Goal: Use online tool/utility: Use online tool/utility

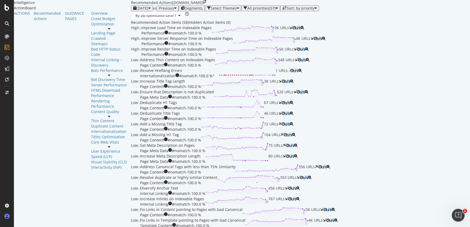
click at [9, 215] on icon at bounding box center [6, 216] width 5 height 5
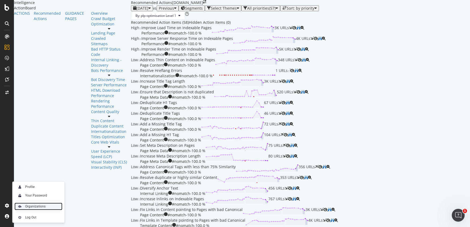
click at [29, 206] on div "Organizations" at bounding box center [35, 207] width 20 height 4
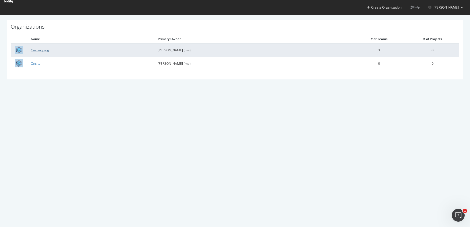
click at [43, 49] on link "Castlery org" at bounding box center [40, 50] width 18 height 5
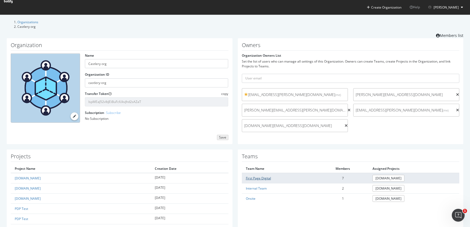
click at [263, 176] on link "First Page Digital" at bounding box center [258, 178] width 25 height 5
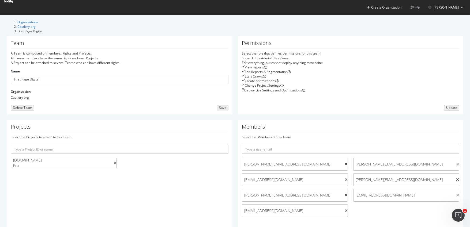
scroll to position [8, 0]
click at [456, 163] on icon at bounding box center [457, 165] width 3 height 4
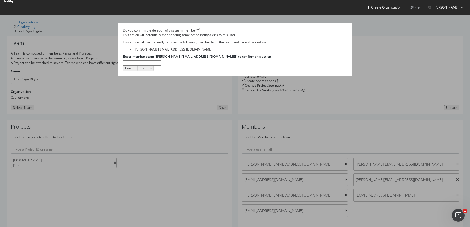
click at [161, 66] on input "Enter member team "wilson@firstpagedigital.sg" to confirm this action" at bounding box center [142, 63] width 38 height 5
click at [161, 66] on input "wilson@firstpafedigital.sg" at bounding box center [142, 63] width 38 height 5
click at [160, 66] on input "wilson@firstpafedigital.sg" at bounding box center [142, 63] width 38 height 5
type input "wilson@firstpagedigital.sg"
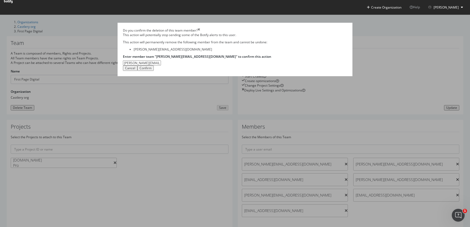
click at [152, 70] on div "Confirm" at bounding box center [146, 68] width 12 height 4
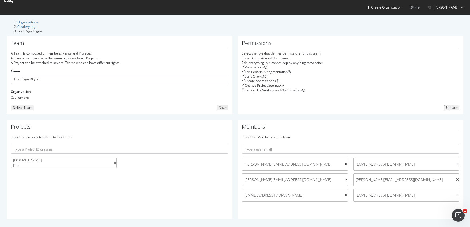
scroll to position [0, 0]
click at [36, 24] on link "Castlery org" at bounding box center [26, 26] width 18 height 5
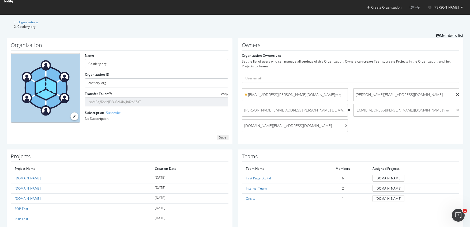
click at [403, 126] on div "purnima.balraju@castlery.com (me) aaron.ting@castlery.com faye.chong@castlery.c…" at bounding box center [350, 111] width 223 height 47
click at [320, 77] on input "text" at bounding box center [351, 78] width 218 height 9
click at [262, 75] on input "text" at bounding box center [351, 78] width 218 height 9
paste input "priscilla.lim@castlery.com"
type input "priscilla.lim@castlery.com"
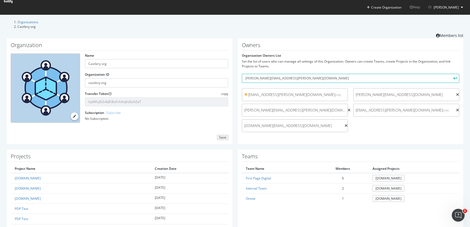
click at [454, 77] on icon "submit" at bounding box center [456, 78] width 4 height 3
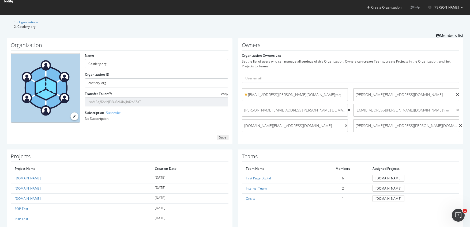
click at [13, 3] on icon at bounding box center [8, 1] width 9 height 3
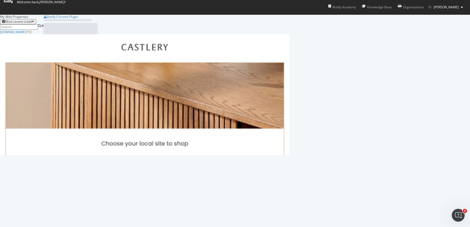
scroll to position [223, 462]
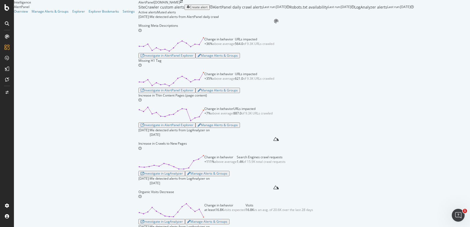
scroll to position [27, 0]
click at [141, 58] on div "Investigate in AlertPanel Explorer" at bounding box center [167, 56] width 53 height 4
click at [141, 92] on div "Investigate in AlertPanel Explorer" at bounding box center [167, 91] width 53 height 4
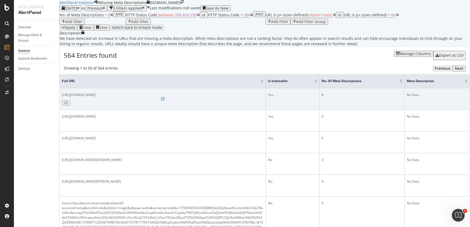
scroll to position [25, 0]
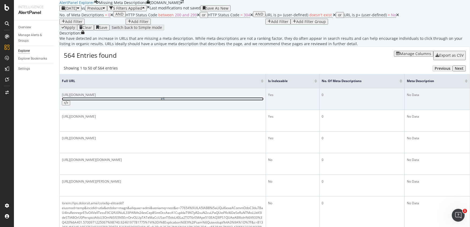
click at [161, 101] on icon at bounding box center [162, 99] width 3 height 3
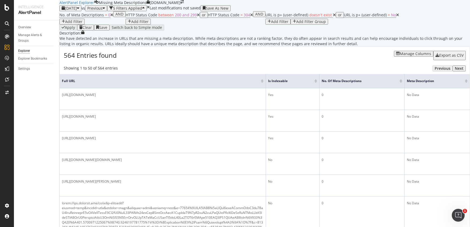
scroll to position [9, 0]
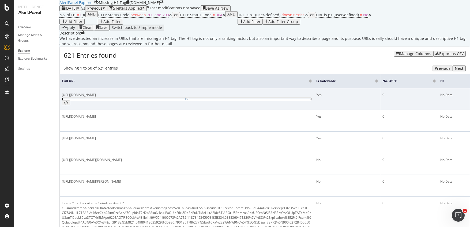
click at [185, 101] on icon at bounding box center [186, 99] width 3 height 3
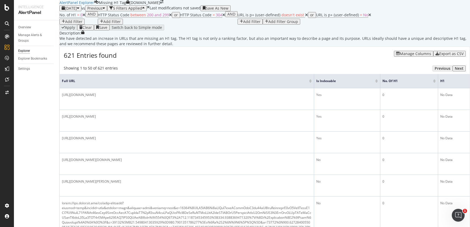
scroll to position [322, 0]
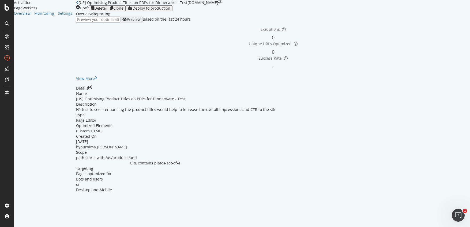
click at [293, 81] on div "View More" at bounding box center [273, 78] width 394 height 5
click at [301, 23] on div "Preview Based on the last 24 hours" at bounding box center [273, 20] width 394 height 6
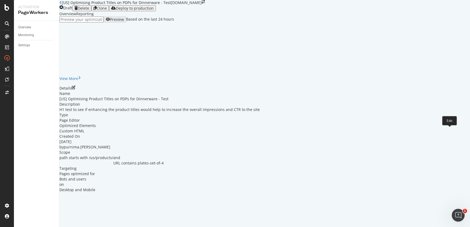
click at [76, 89] on icon "pen-to-square" at bounding box center [74, 88] width 4 height 4
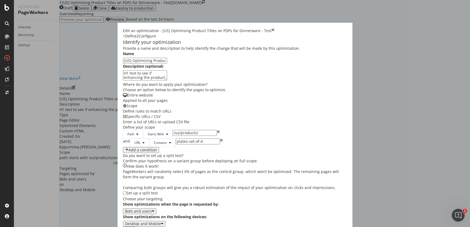
scroll to position [128, 0]
click at [136, 227] on button "Next" at bounding box center [129, 230] width 13 height 6
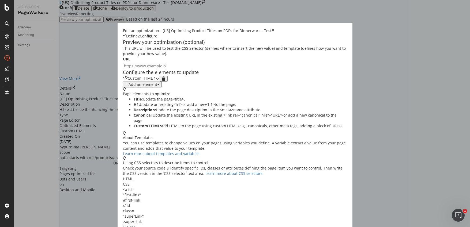
scroll to position [0, 0]
click at [160, 81] on icon "modal" at bounding box center [158, 79] width 4 height 4
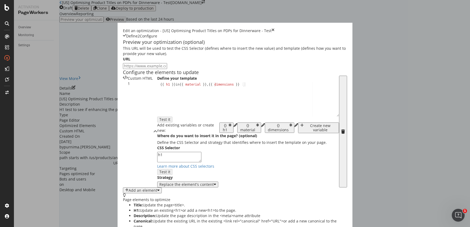
click at [161, 69] on input "modal" at bounding box center [145, 66] width 44 height 6
paste input "[URL][DOMAIN_NAME][PERSON_NAME]"
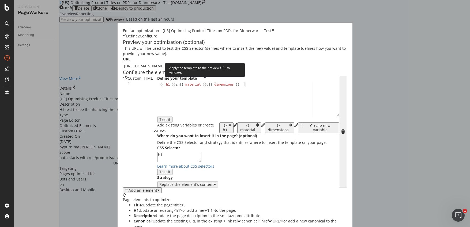
type input "[URL][DOMAIN_NAME][PERSON_NAME]"
click at [170, 118] on div "Test it" at bounding box center [164, 120] width 11 height 4
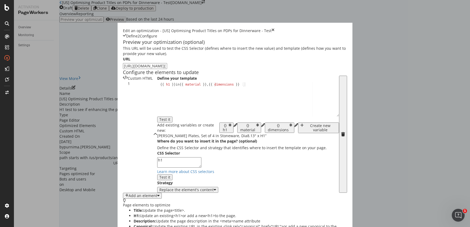
scroll to position [13, 0]
click at [164, 115] on div "{{ h1 }} in {{ material }} , {{ dimensions }}" at bounding box center [248, 104] width 182 height 42
click at [157, 117] on div "{{ h1 }} in {{ material }} , {{ dimensions | replace ( "Dia" , "" Diameter " }}" at bounding box center [248, 108] width 182 height 51
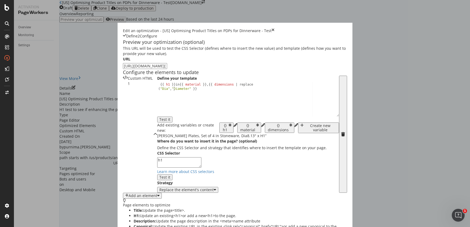
click at [157, 117] on div "{{ h1 }} in {{ material }} , {{ dimensions | replace ( "Dia" , "Diameter" }}" at bounding box center [248, 108] width 182 height 51
click at [213, 133] on div "Add existing variables or create new: {} h1 {} material {} dimensions Create ne…" at bounding box center [248, 128] width 182 height 11
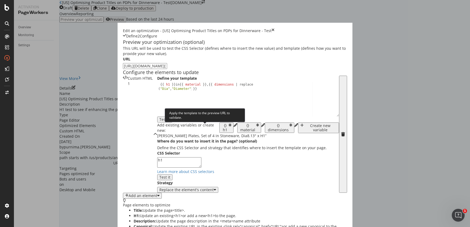
click at [170, 122] on div "Test it" at bounding box center [164, 120] width 11 height 4
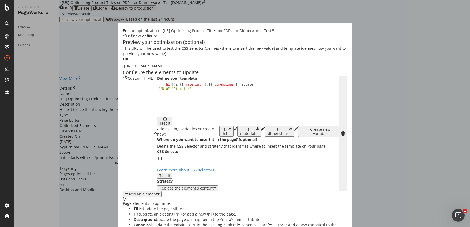
scroll to position [85, 0]
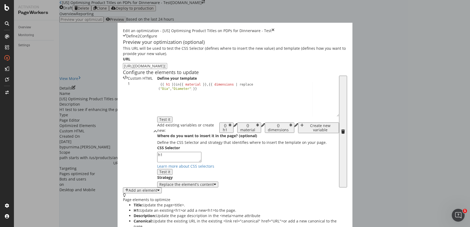
click at [3, 227] on icon "close toast" at bounding box center [1, 229] width 3 height 5
click at [169, 90] on div "{{ h1 }} in {{ material }} , {{ dimensions | replace ( "Dia" , "Diameter" }}" at bounding box center [248, 108] width 182 height 51
click at [173, 117] on button "Test it" at bounding box center [164, 120] width 15 height 6
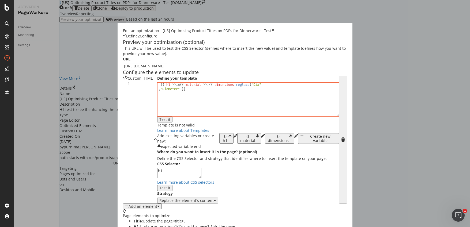
click at [165, 90] on div "{{ h1 }} in {{ material }} , {{ dimensions replace ( "Dia" , "Diameter" }}" at bounding box center [248, 108] width 181 height 51
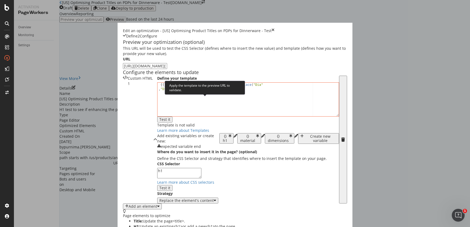
click at [170, 118] on div "Test it" at bounding box center [164, 120] width 11 height 4
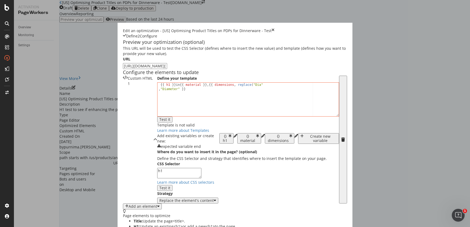
scroll to position [41, 0]
click at [167, 84] on div "{{ h1 }} in {{ material }} , {{ dimensions , replace ( "Dia" , "Diameter" }}" at bounding box center [248, 108] width 181 height 51
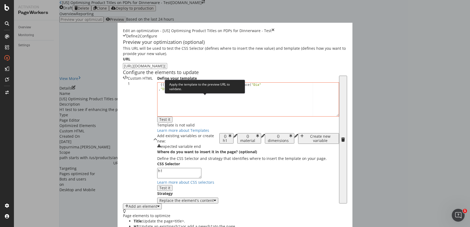
click at [170, 118] on div "Test it" at bounding box center [164, 120] width 11 height 4
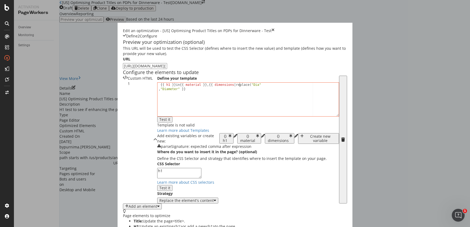
click at [164, 86] on div "{{ h1 }} in {{ material }} , {{ dimensions | replace ( "Dia" , "Diameter" }}" at bounding box center [248, 108] width 181 height 51
click at [158, 89] on div "{{ h1 }} in {{ material }} , {{ dimensions | replace ( "Dia" , "Diameter" }}" at bounding box center [248, 108] width 181 height 51
click at [209, 105] on div "{{ h1 }} in {{ material }}, {{ dimensions | replace("Dia","Diameter") }} {{ h1 …" at bounding box center [248, 103] width 182 height 40
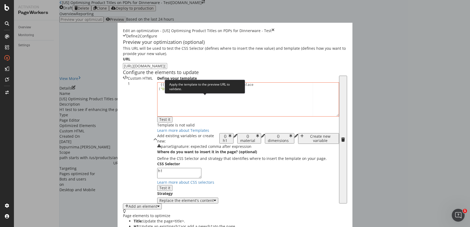
click at [170, 118] on div "Test it" at bounding box center [164, 120] width 11 height 4
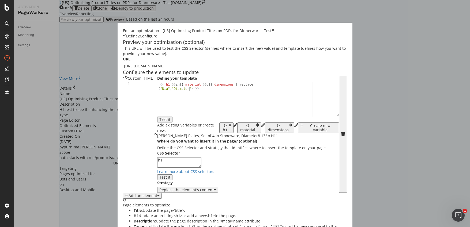
click at [157, 90] on div "{{ h1 }} in {{ material }} , {{ dimensions | replace ( "Dia" , "Diameter" ) }}" at bounding box center [248, 108] width 182 height 51
type textarea "{{ h1 }} in {{ material }}, {{ dimensions | replace("Dia","Diameter ") }}"
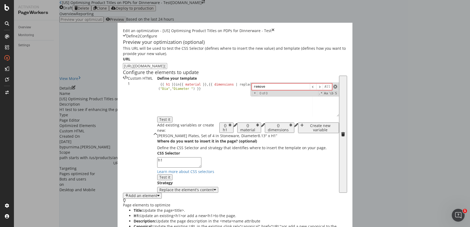
type input "remove"
click at [334, 87] on span "modal" at bounding box center [336, 87] width 4 height 4
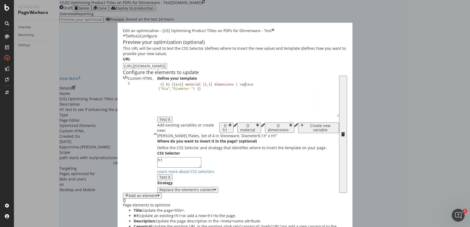
click at [157, 89] on div "{{ h1 }} in {{ material }} , {{ dimensions | replace ( "Dia" , "Diameter " ) }}" at bounding box center [248, 108] width 182 height 51
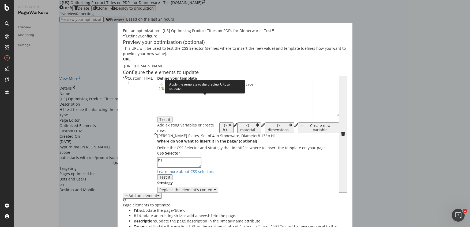
click at [170, 118] on div "Test it" at bounding box center [164, 120] width 11 height 4
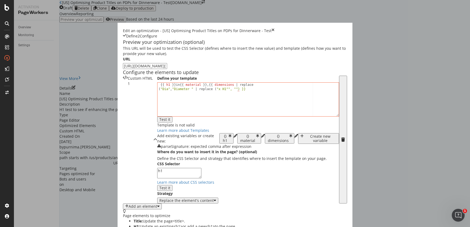
click at [158, 90] on div "{{ h1 }} in {{ material }} , {{ dimensions | replace ( "Dia" , "Diameter " | re…" at bounding box center [248, 108] width 181 height 51
drag, startPoint x: 159, startPoint y: 90, endPoint x: 163, endPoint y: 88, distance: 4.2
click at [159, 90] on div "{{ h1 }} in {{ material }} , {{ dimensions | replace ( "Dia" , "Diameter " | re…" at bounding box center [248, 108] width 181 height 51
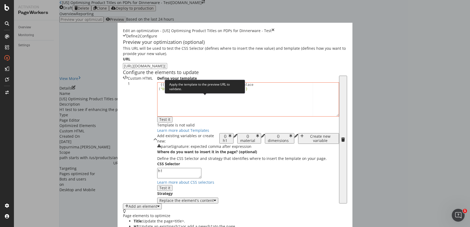
click at [173, 117] on button "Test it" at bounding box center [164, 120] width 15 height 6
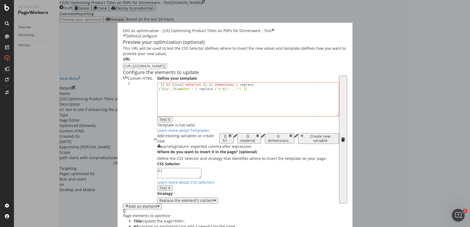
drag, startPoint x: 162, startPoint y: 89, endPoint x: 164, endPoint y: 88, distance: 2.9
click at [162, 89] on div "{{ h1 }} in {{ material }} , {{ dimensions | replace ( "Dia" , "Diameter " | re…" at bounding box center [248, 108] width 181 height 51
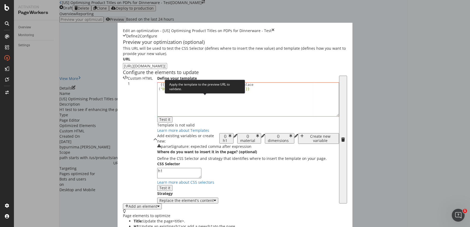
click at [173, 117] on button "Test it" at bounding box center [164, 120] width 15 height 6
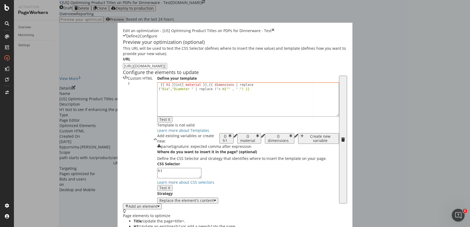
click at [158, 89] on div "{{ h1 }} in {{ material }} , {{ dimensions | replace ( "Dia" , "Diameter " | re…" at bounding box center [248, 108] width 181 height 51
click at [160, 89] on div "{{ h1 }} in {{ material }} , {{ dimensions | replace ( "Dia" , "Diameter " | re…" at bounding box center [248, 108] width 181 height 51
click at [158, 89] on div "{{ h1 }} in {{ material }} , {{ dimensions | replace ( "Dia" , "Diameter " | re…" at bounding box center [248, 108] width 181 height 51
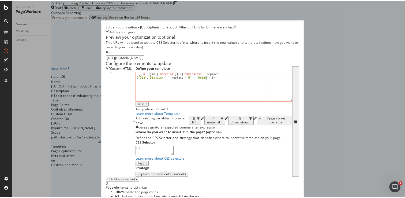
scroll to position [0, 16]
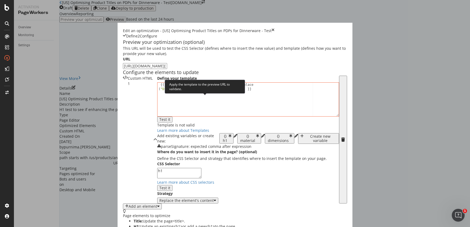
type textarea "{{ h1 }} in {{ material }}, {{ dimensions | replace("Dia","Diameter " | replace…"
click at [170, 118] on div "Test it" at bounding box center [164, 120] width 11 height 4
